Goal: Task Accomplishment & Management: Use online tool/utility

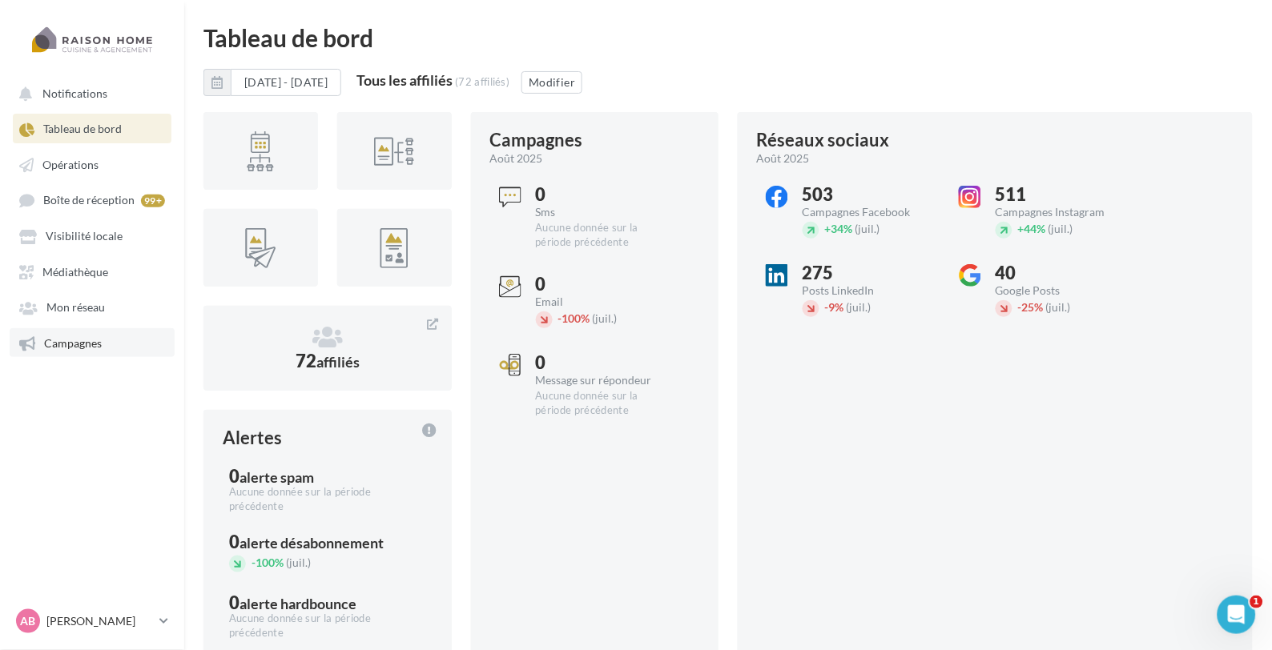
click at [92, 348] on link "Campagnes" at bounding box center [92, 342] width 165 height 29
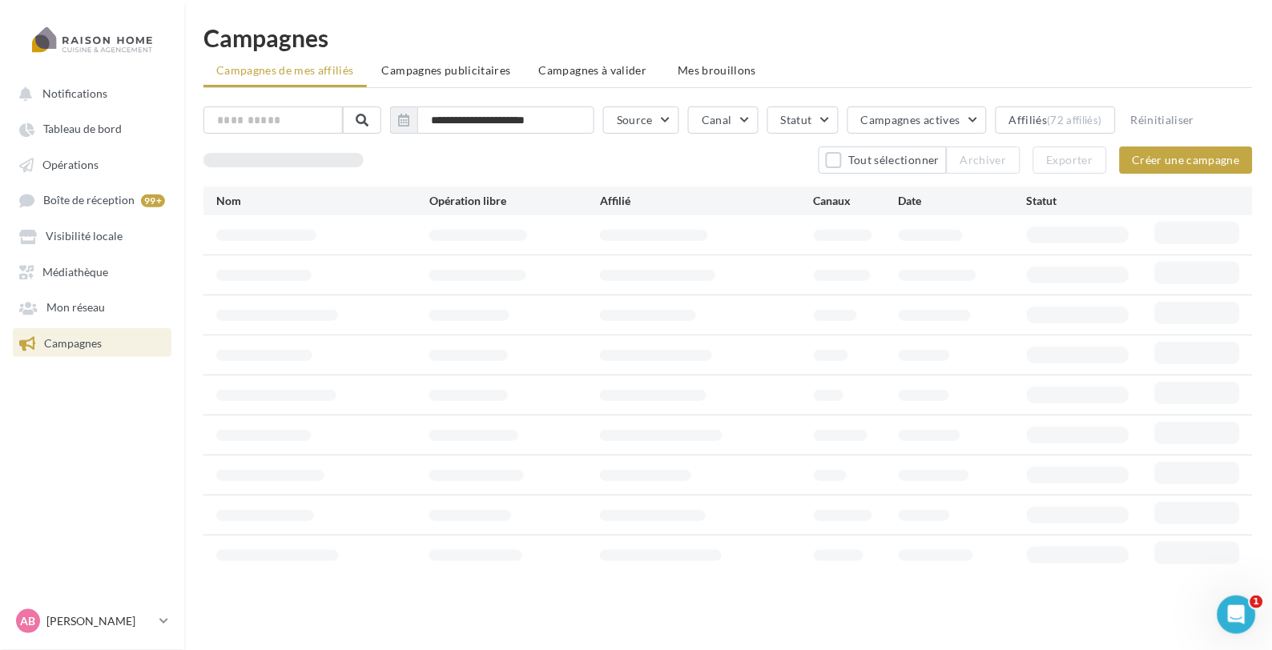
click at [438, 86] on ul "Campagnes de mes affiliés Campagnes publicitaires Campagnes à valider Mes broui…" at bounding box center [727, 72] width 1049 height 32
click at [438, 84] on li "Campagnes publicitaires" at bounding box center [446, 70] width 155 height 29
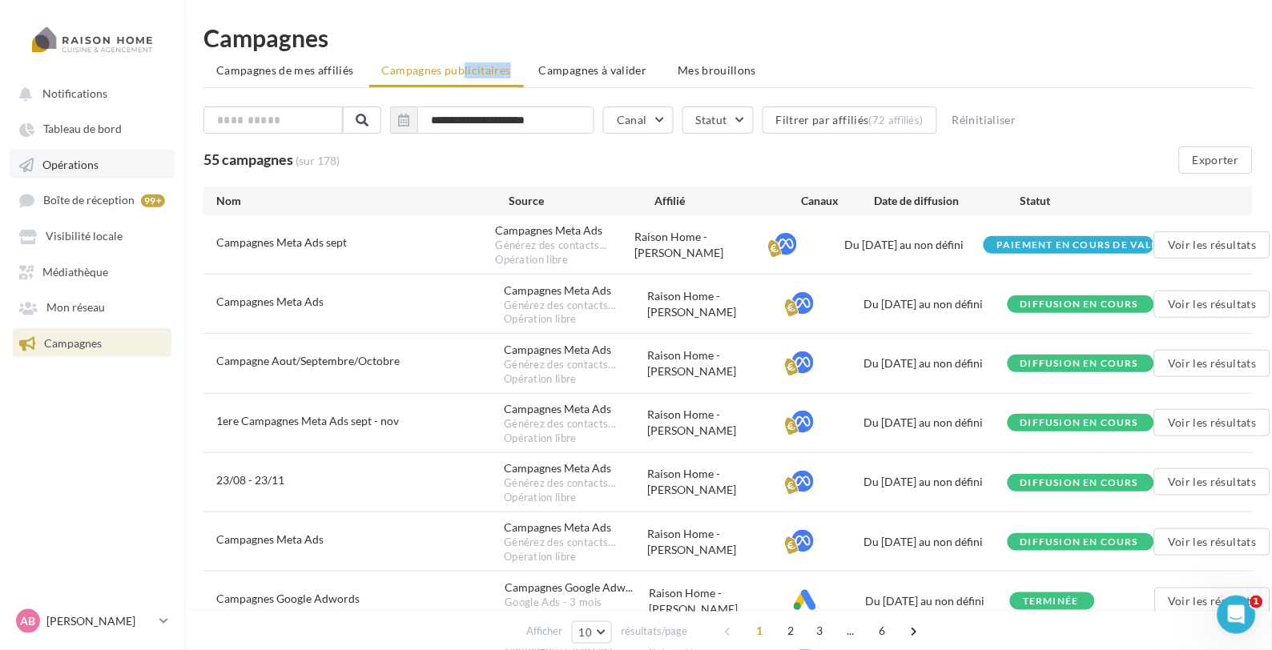
click at [75, 162] on span "Opérations" at bounding box center [70, 165] width 56 height 14
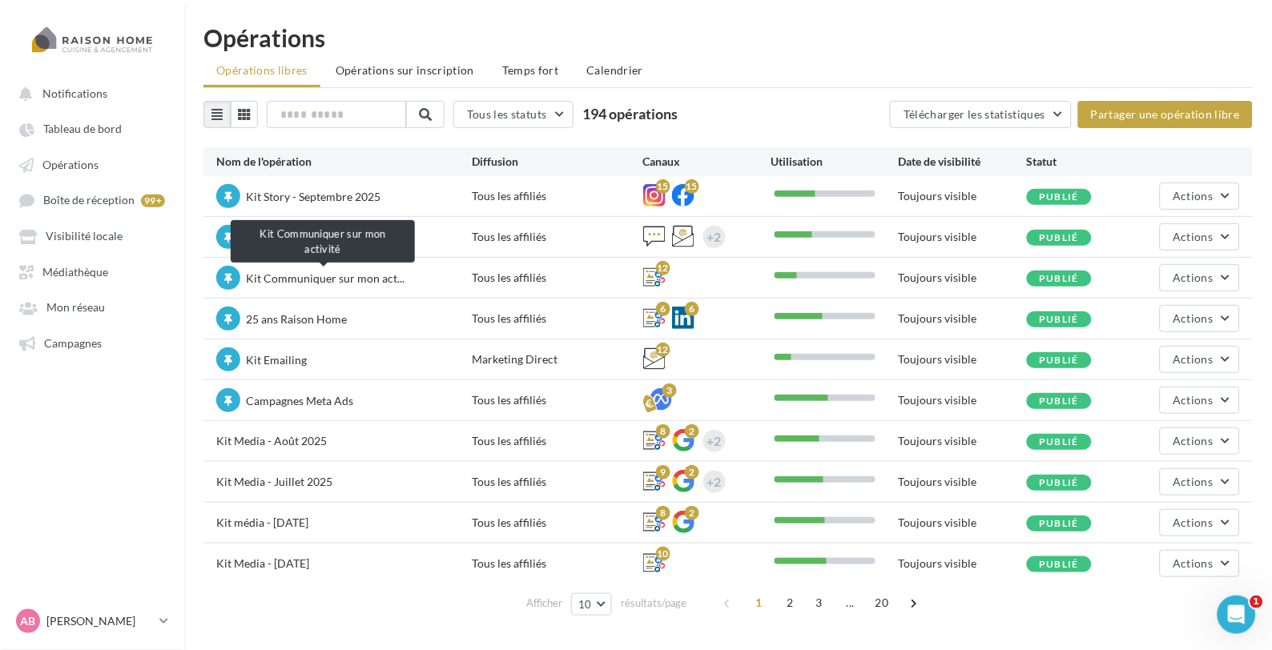
click at [299, 279] on span "Kit Communiquer sur mon act..." at bounding box center [325, 279] width 159 height 14
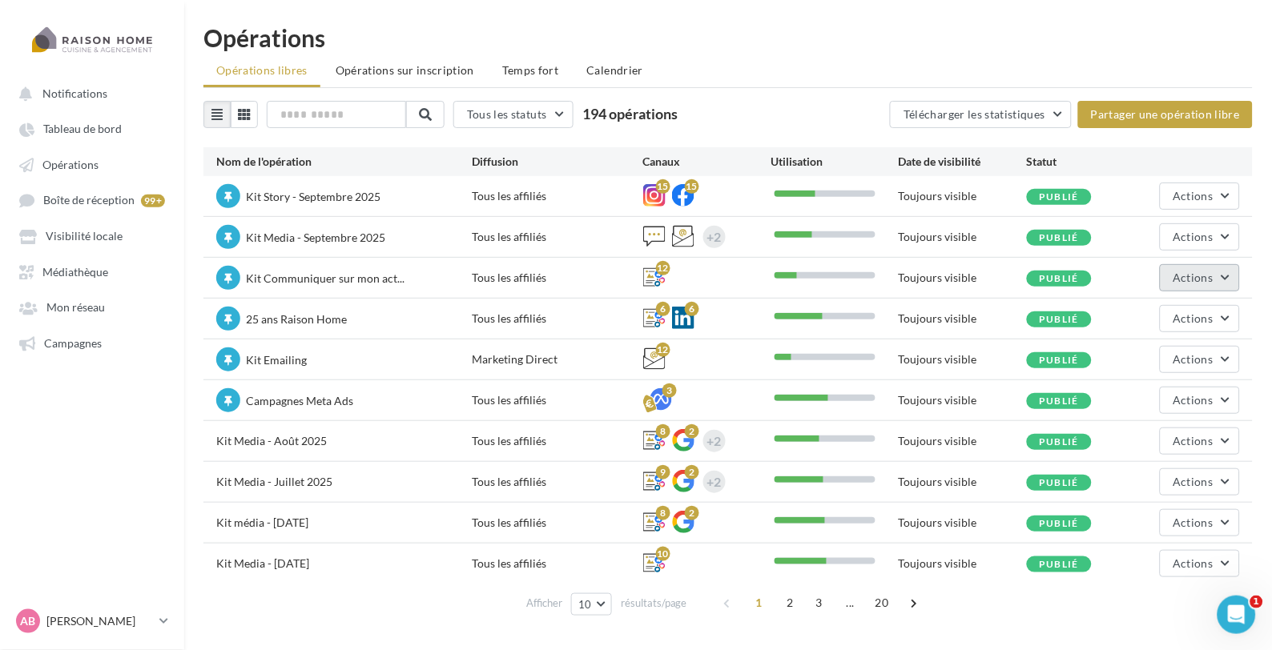
click at [1205, 280] on span "Actions" at bounding box center [1193, 278] width 40 height 14
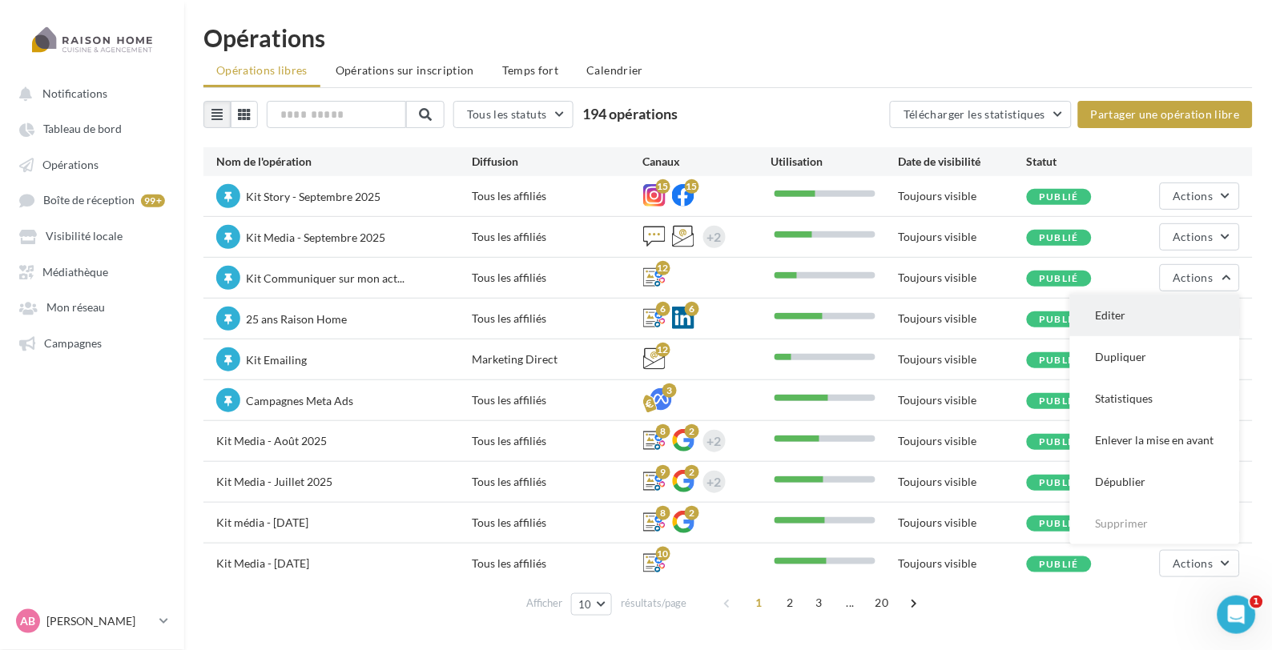
click at [1144, 315] on button "Editer" at bounding box center [1155, 316] width 170 height 42
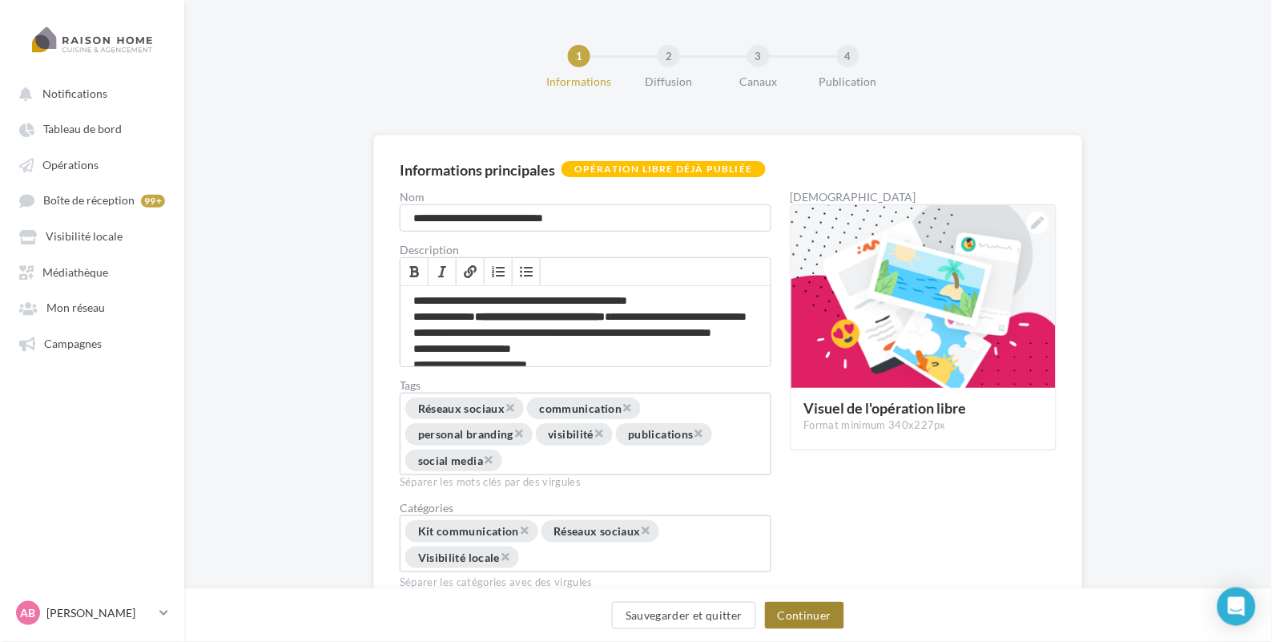
click at [791, 612] on button "Continuer" at bounding box center [804, 614] width 79 height 27
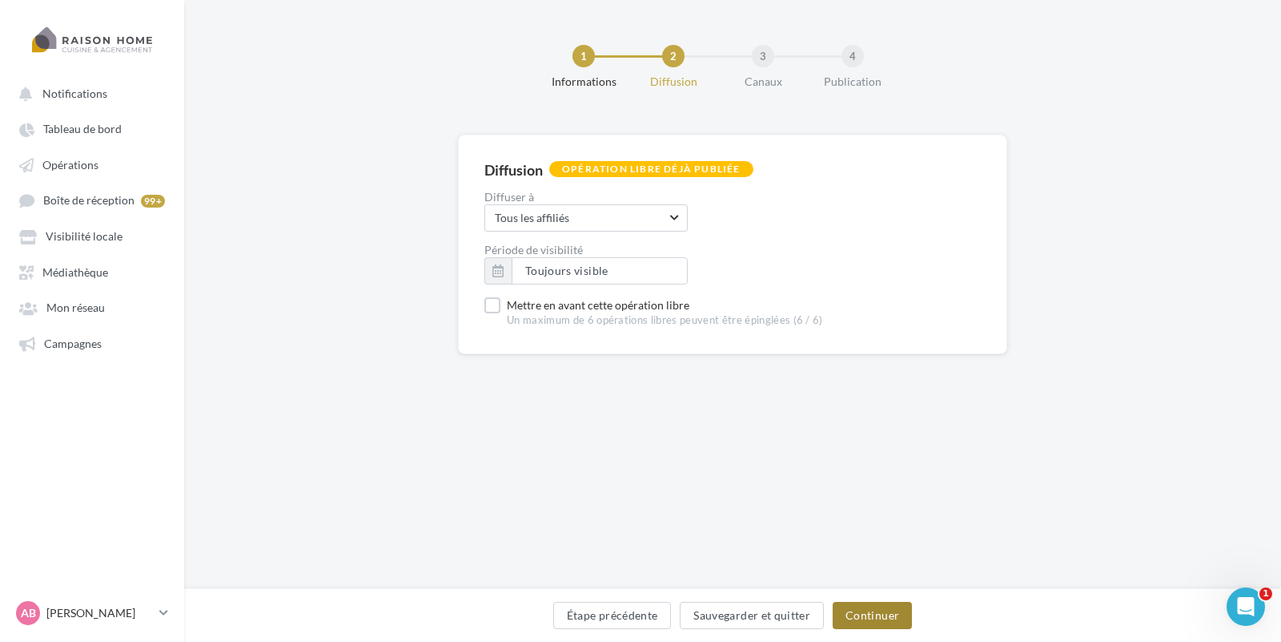
click at [889, 613] on button "Continuer" at bounding box center [872, 614] width 79 height 27
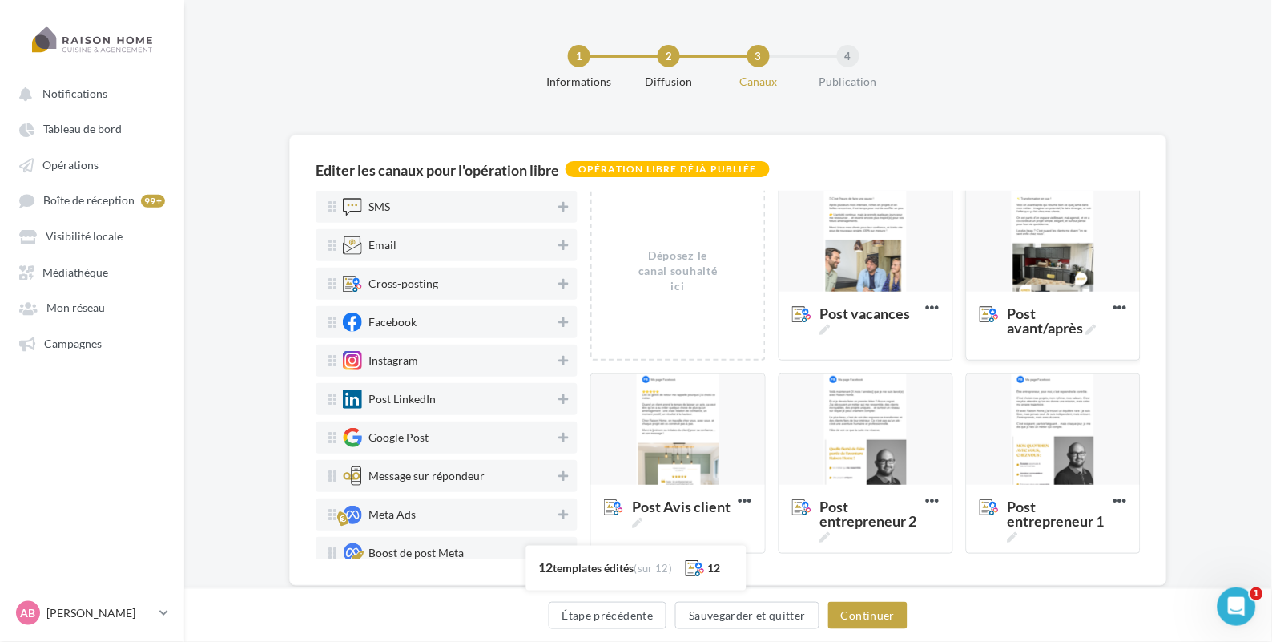
scroll to position [8, 0]
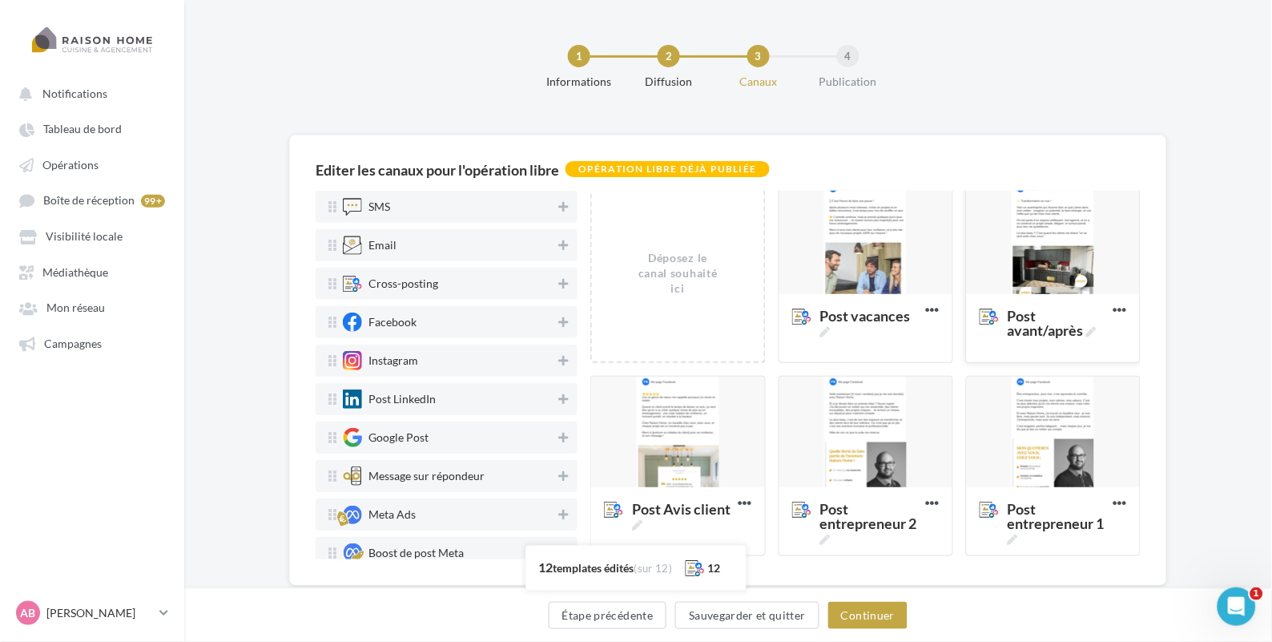
click at [1045, 251] on div at bounding box center [1053, 239] width 173 height 112
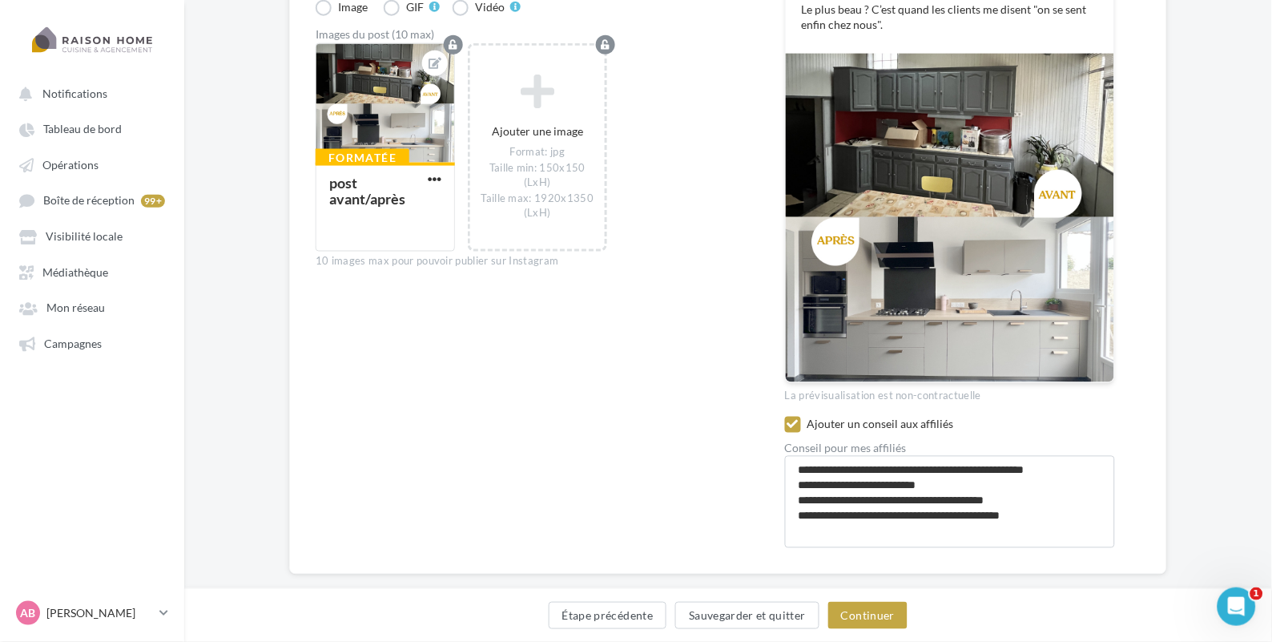
scroll to position [483, 0]
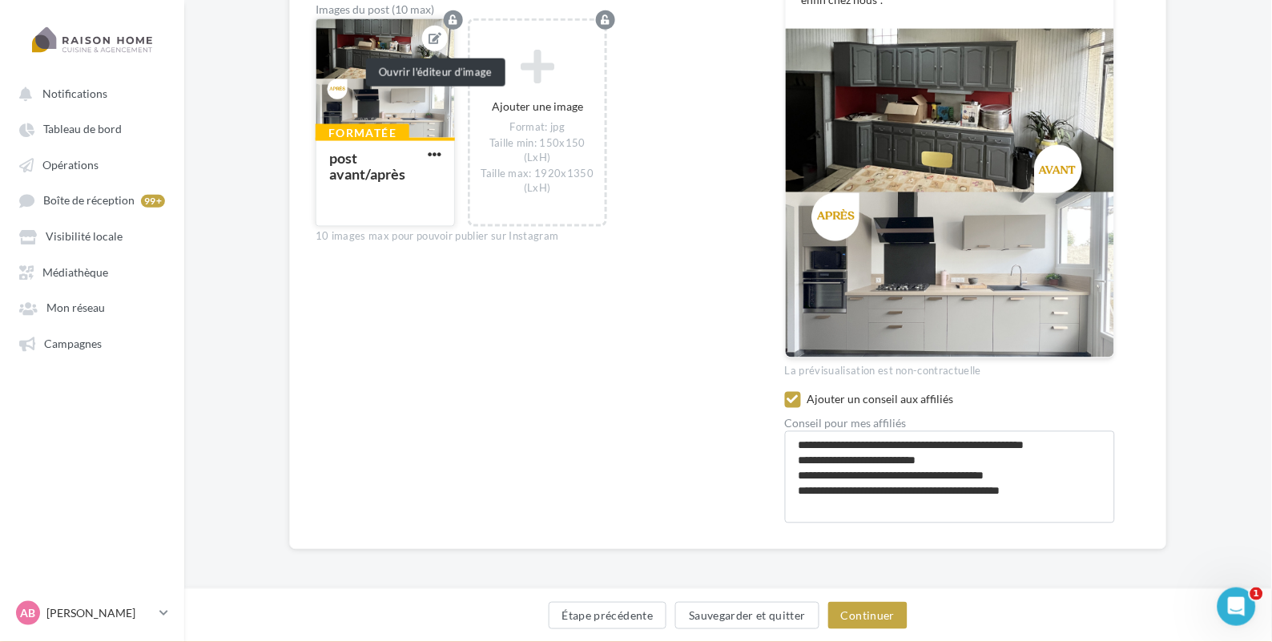
click at [433, 44] on button at bounding box center [434, 38] width 13 height 19
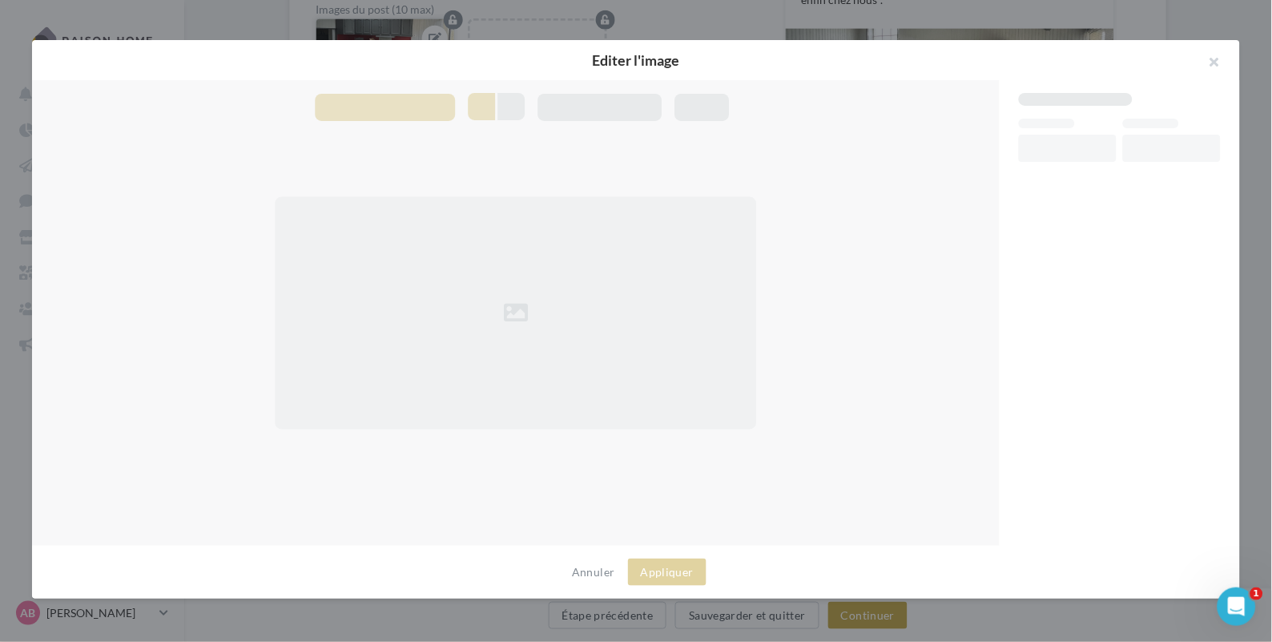
scroll to position [474, 0]
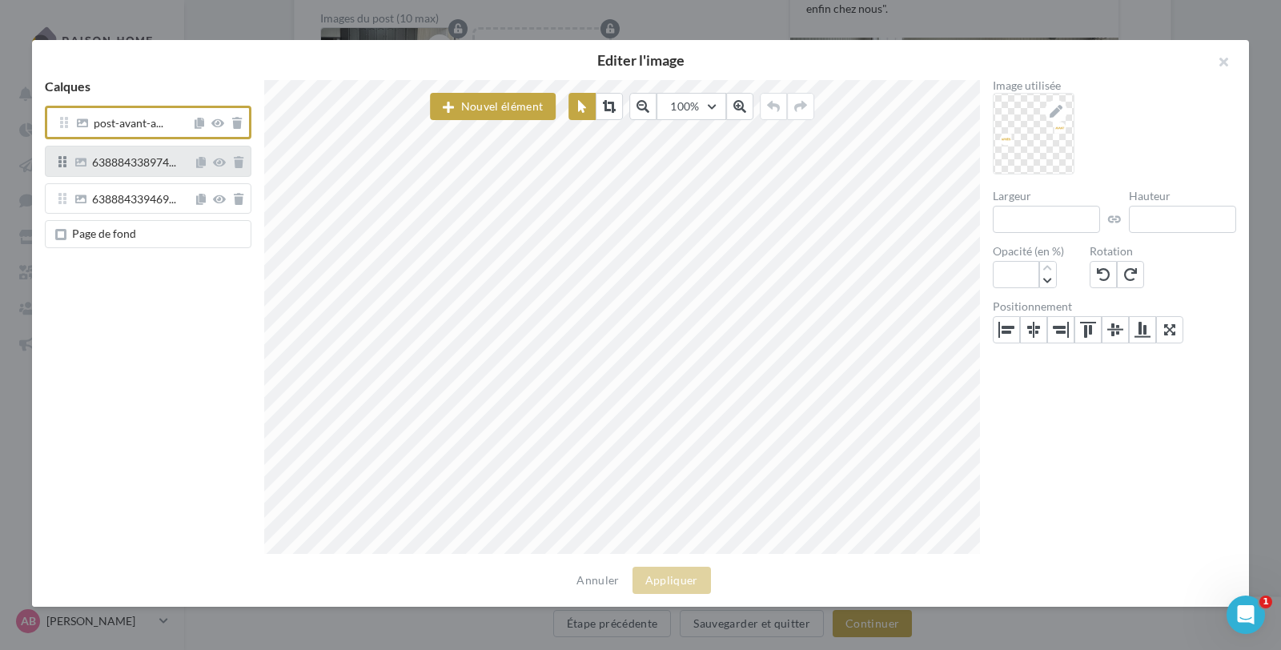
click at [155, 165] on span "638884338974..." at bounding box center [134, 164] width 84 height 14
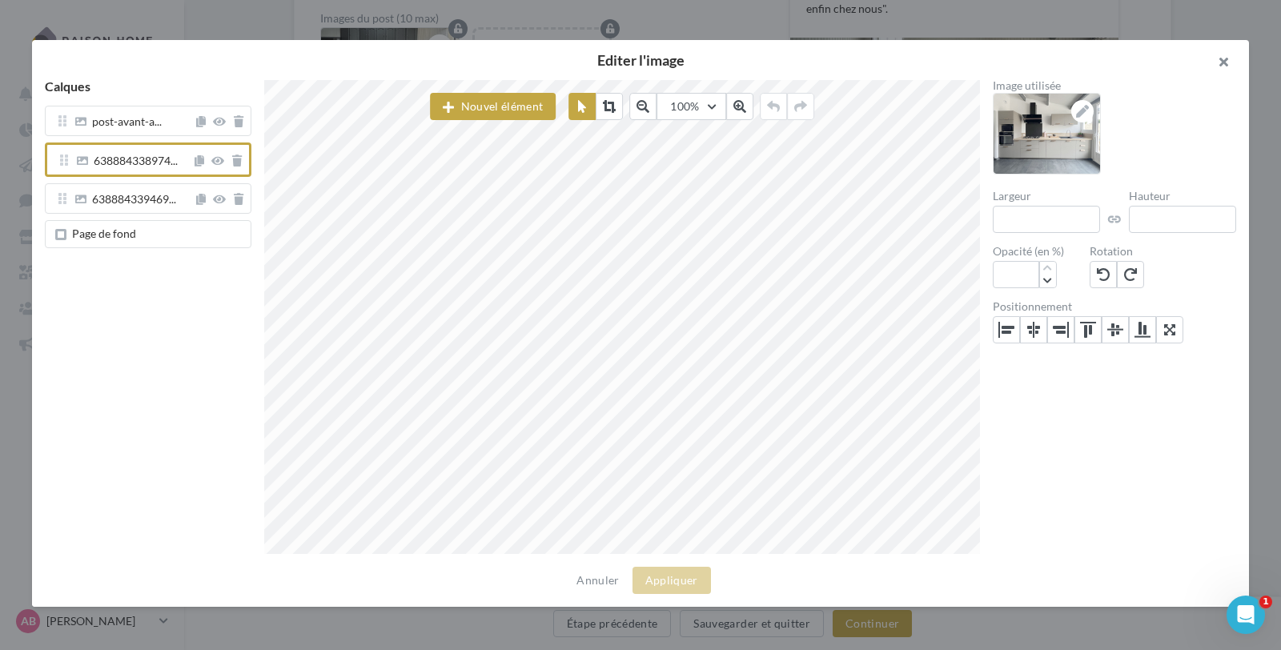
click at [1234, 64] on button "button" at bounding box center [1217, 64] width 64 height 48
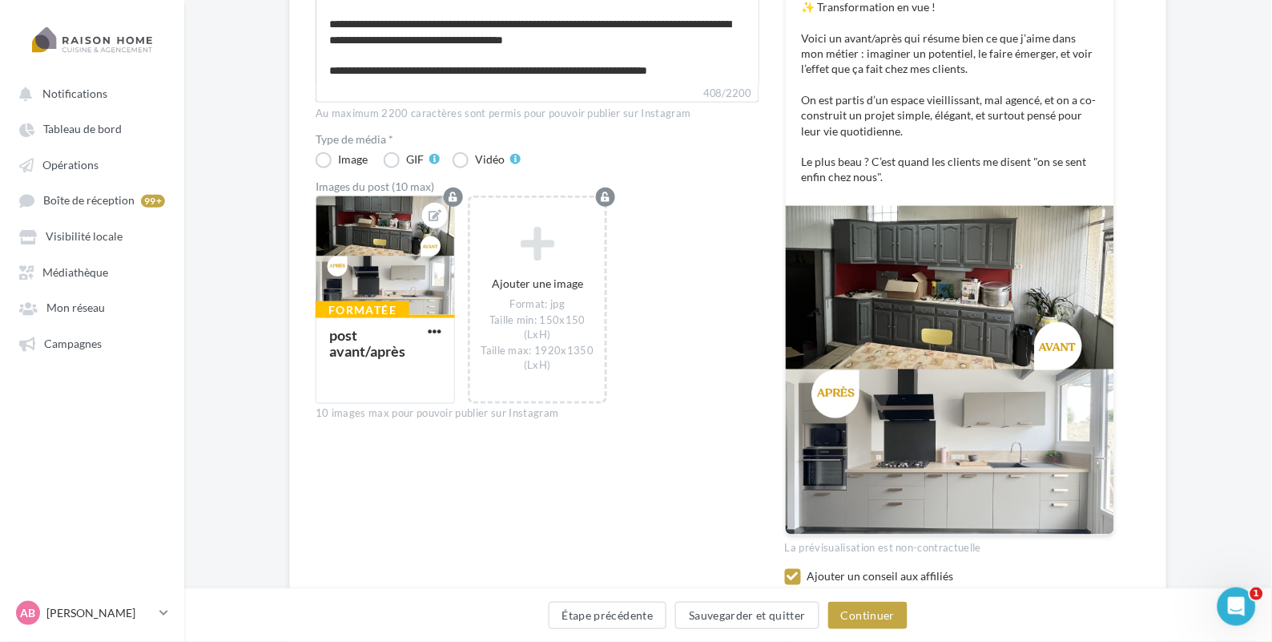
scroll to position [305, 0]
